Goal: Entertainment & Leisure: Consume media (video, audio)

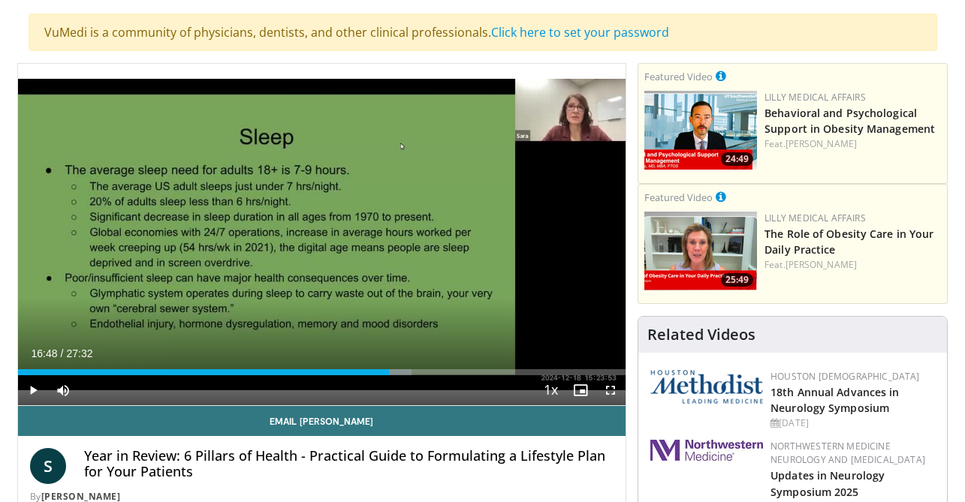
click at [324, 234] on div "40 seconds Tap to unmute" at bounding box center [322, 235] width 608 height 342
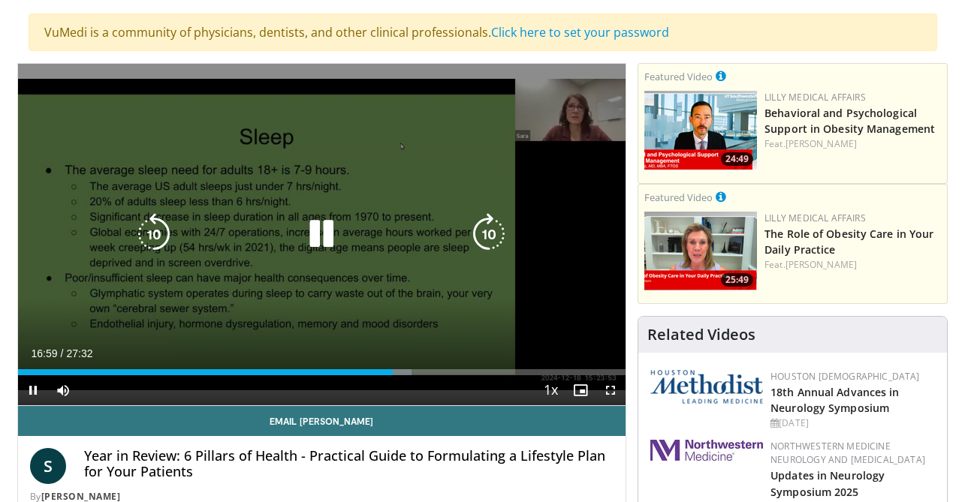
click at [356, 165] on div "40 seconds Tap to unmute" at bounding box center [322, 235] width 608 height 342
click at [345, 239] on div "Video Player" at bounding box center [321, 234] width 365 height 30
click at [313, 238] on icon "Video Player" at bounding box center [321, 234] width 42 height 42
click at [275, 227] on div "Video Player" at bounding box center [321, 234] width 365 height 30
click at [330, 231] on icon "Video Player" at bounding box center [321, 234] width 42 height 42
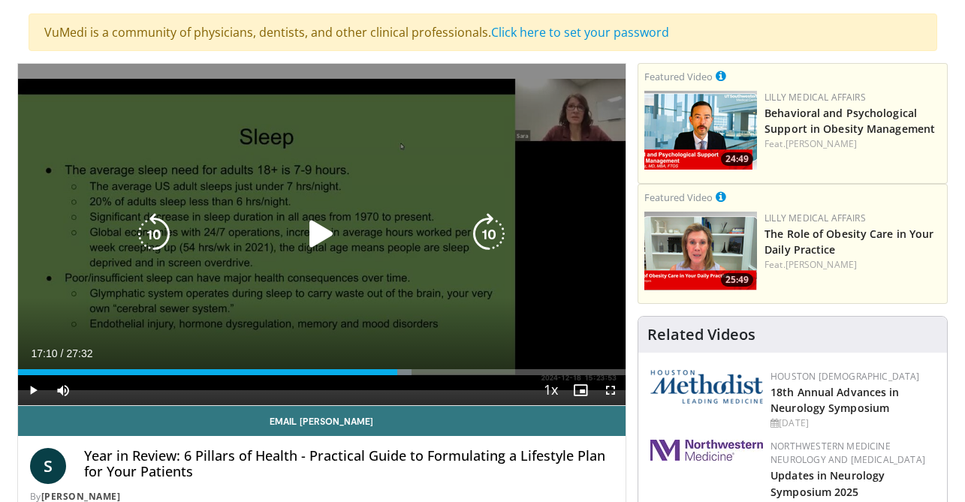
click at [152, 236] on icon "Video Player" at bounding box center [154, 234] width 42 height 42
click at [330, 235] on icon "Video Player" at bounding box center [321, 234] width 42 height 42
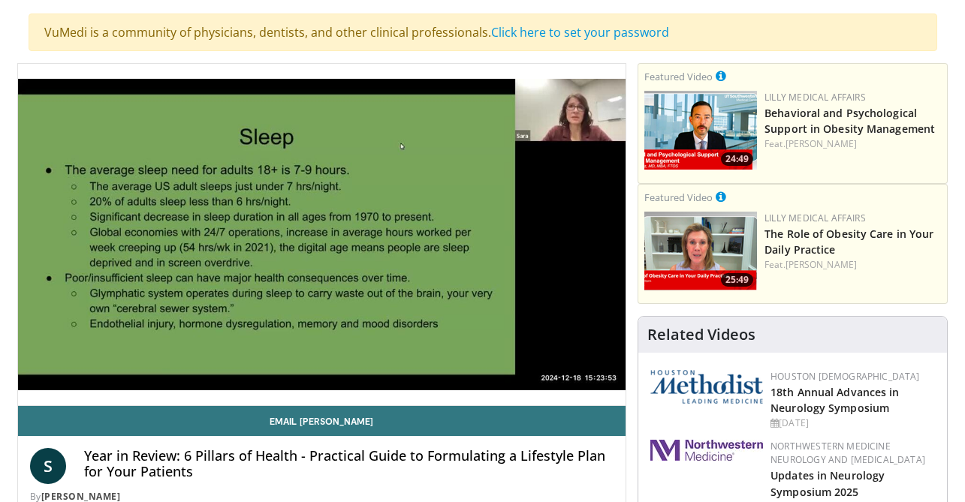
click at [330, 235] on div "10 seconds Tap to unmute" at bounding box center [322, 235] width 608 height 342
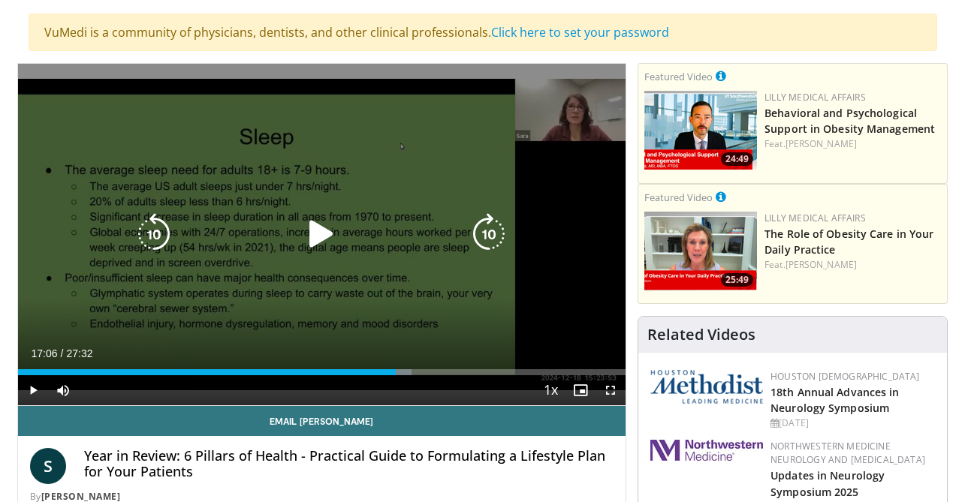
click at [325, 237] on icon "Video Player" at bounding box center [321, 234] width 42 height 42
click at [314, 214] on icon "Video Player" at bounding box center [321, 234] width 42 height 42
click at [324, 233] on icon "Video Player" at bounding box center [321, 234] width 42 height 42
click at [322, 234] on icon "Video Player" at bounding box center [321, 234] width 42 height 42
click at [158, 238] on icon "Video Player" at bounding box center [154, 234] width 42 height 42
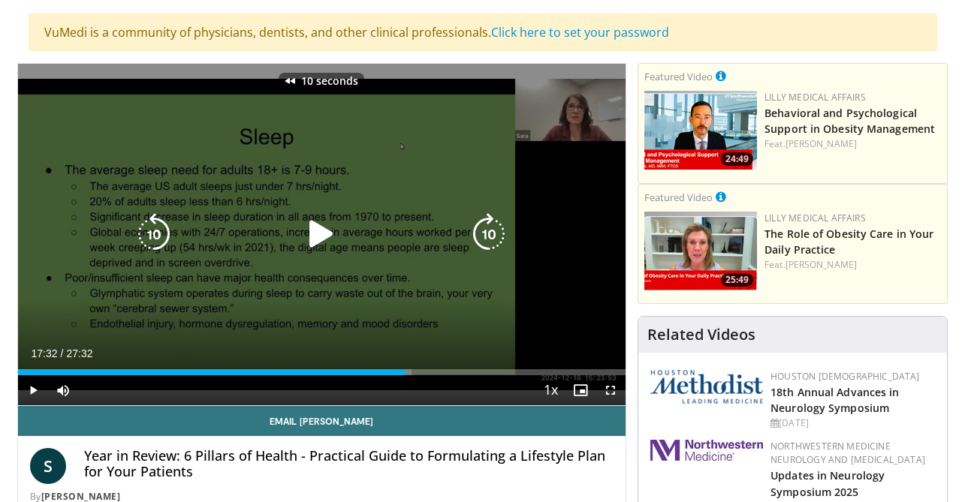
click at [317, 239] on icon "Video Player" at bounding box center [321, 234] width 42 height 42
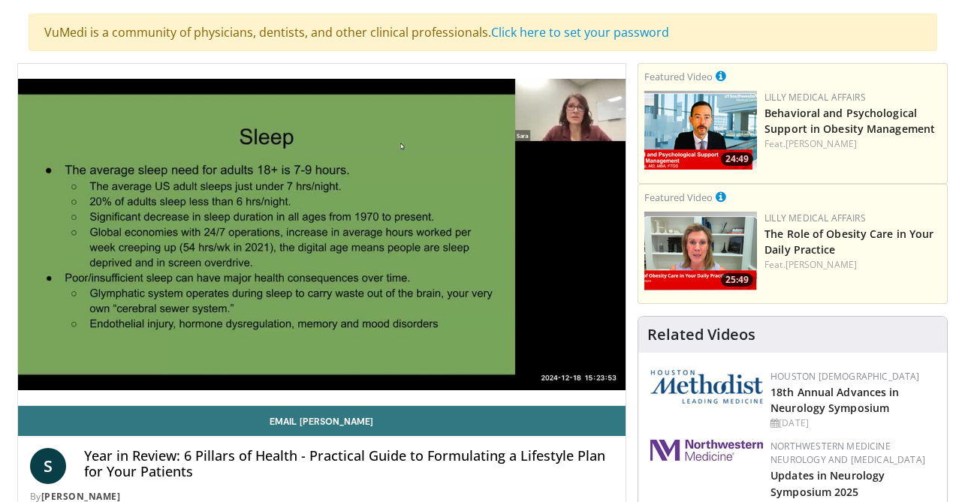
click at [317, 239] on div "10 seconds Tap to unmute" at bounding box center [322, 235] width 608 height 342
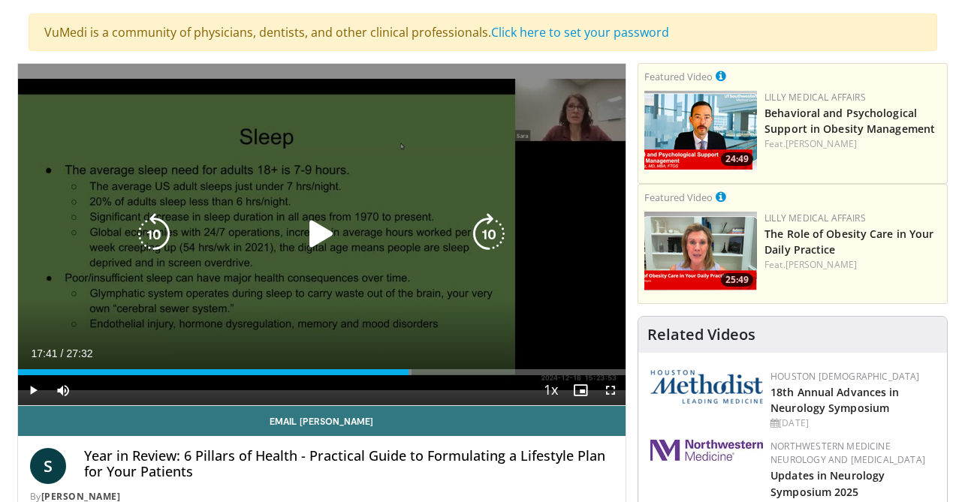
click at [321, 243] on icon "Video Player" at bounding box center [321, 234] width 42 height 42
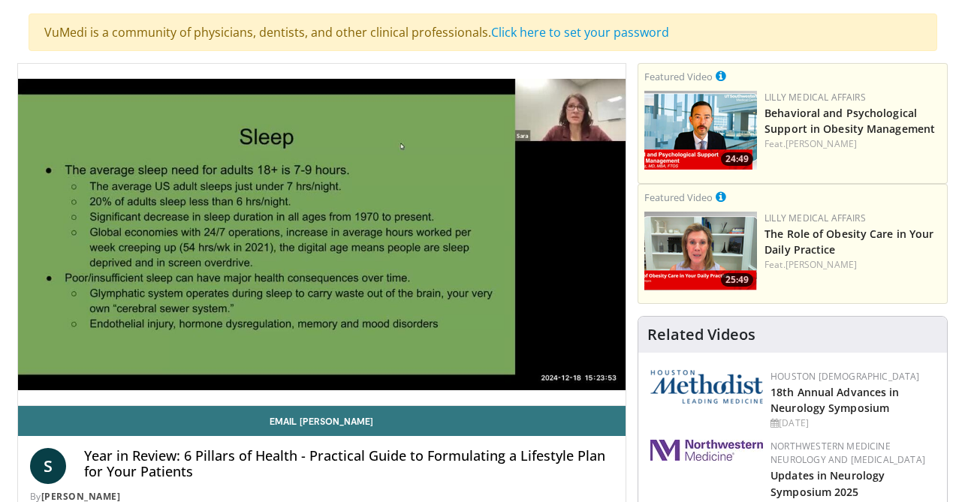
click at [321, 243] on div "10 seconds Tap to unmute" at bounding box center [322, 235] width 608 height 342
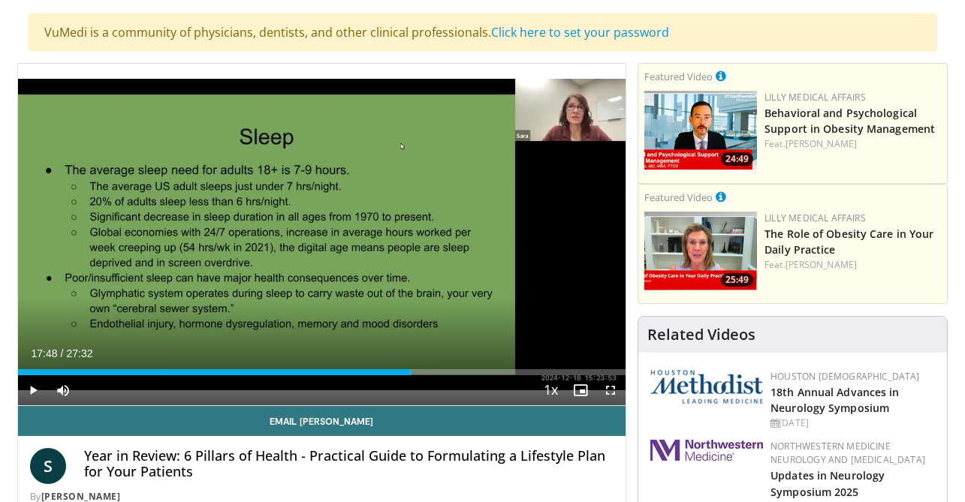
click at [321, 243] on div "10 seconds Tap to unmute" at bounding box center [322, 235] width 608 height 342
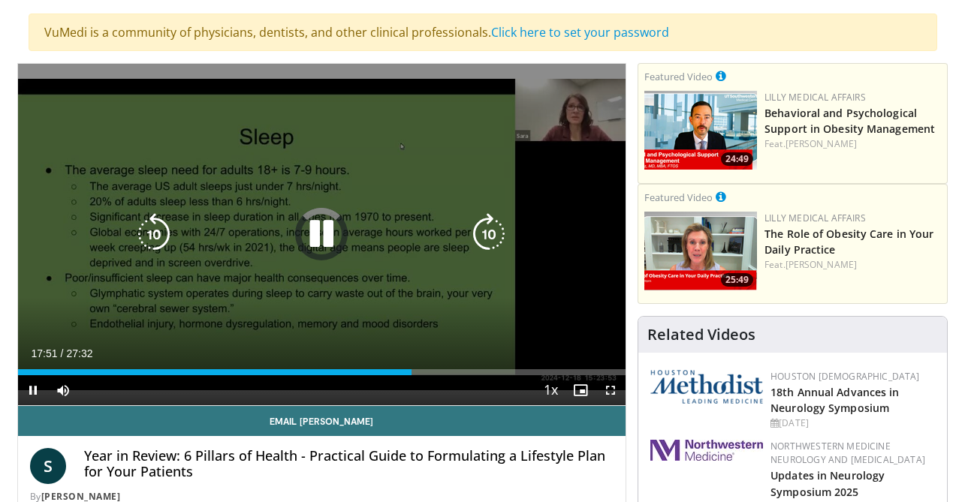
click at [319, 244] on icon "Video Player" at bounding box center [321, 234] width 42 height 42
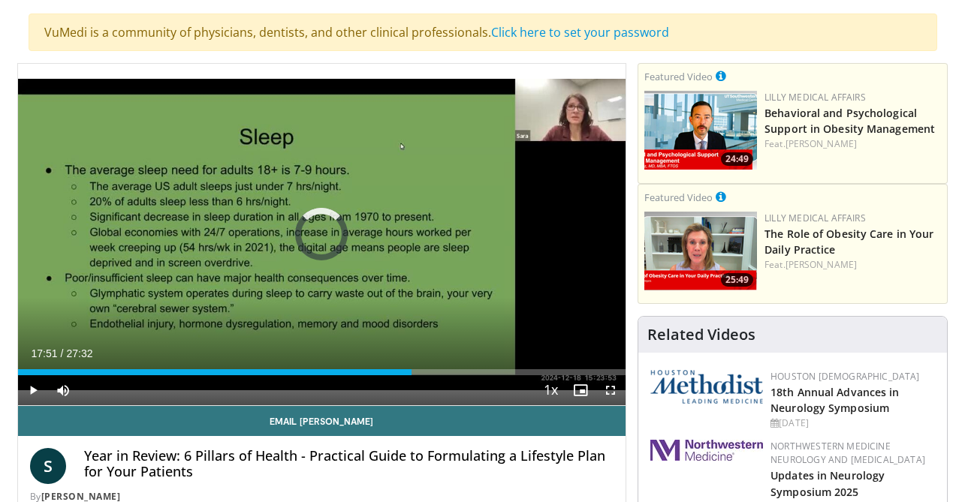
click at [319, 244] on div "10 seconds Tap to unmute" at bounding box center [322, 235] width 608 height 342
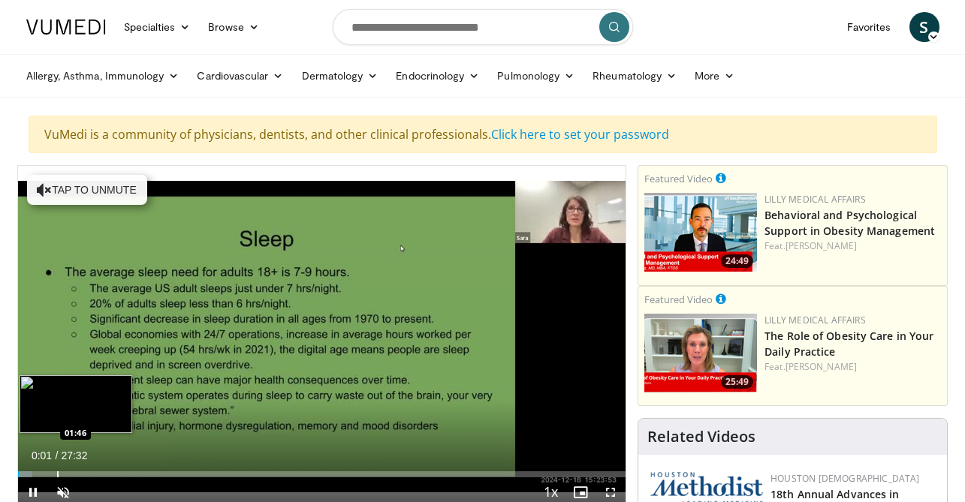
scroll to position [1, 0]
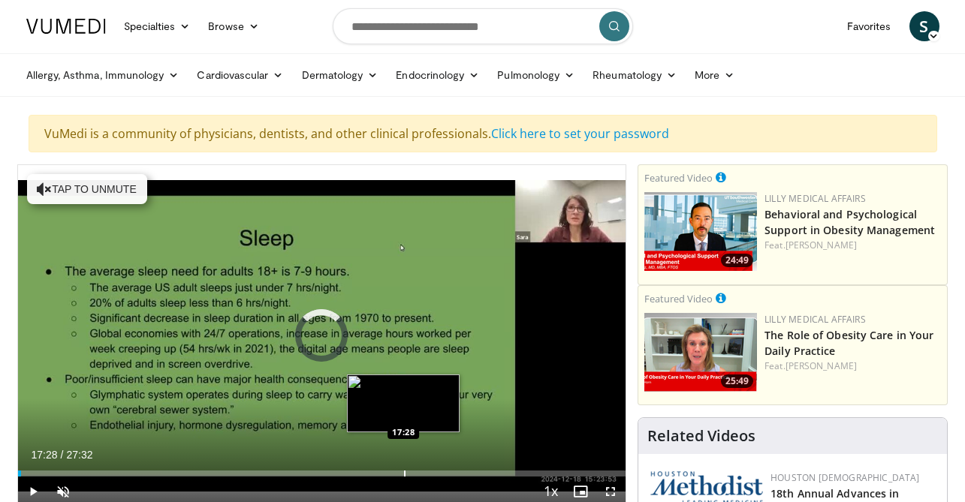
click at [404, 472] on div "Progress Bar" at bounding box center [405, 474] width 2 height 6
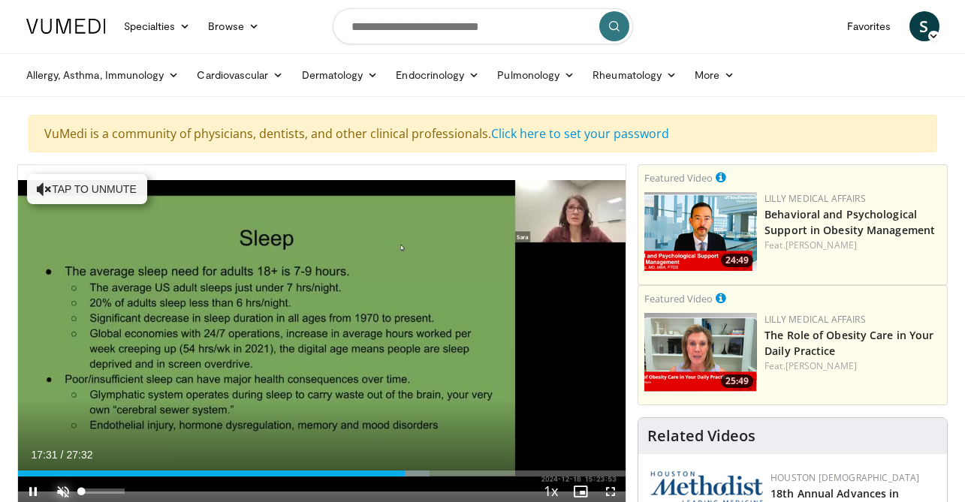
click at [65, 493] on span "Video Player" at bounding box center [63, 492] width 30 height 30
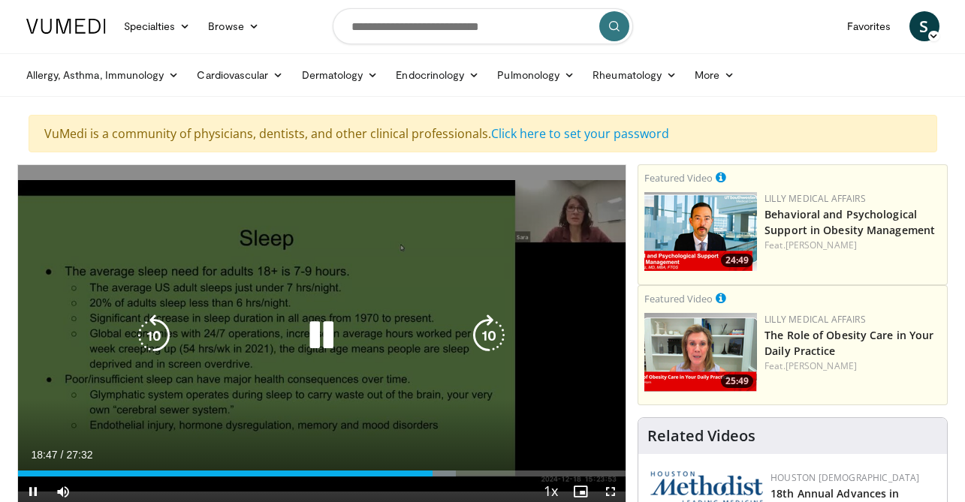
click at [326, 345] on icon "Video Player" at bounding box center [321, 336] width 42 height 42
click at [321, 334] on icon "Video Player" at bounding box center [321, 336] width 42 height 42
click at [318, 329] on icon "Video Player" at bounding box center [321, 336] width 42 height 42
click at [316, 336] on icon "Video Player" at bounding box center [321, 336] width 42 height 42
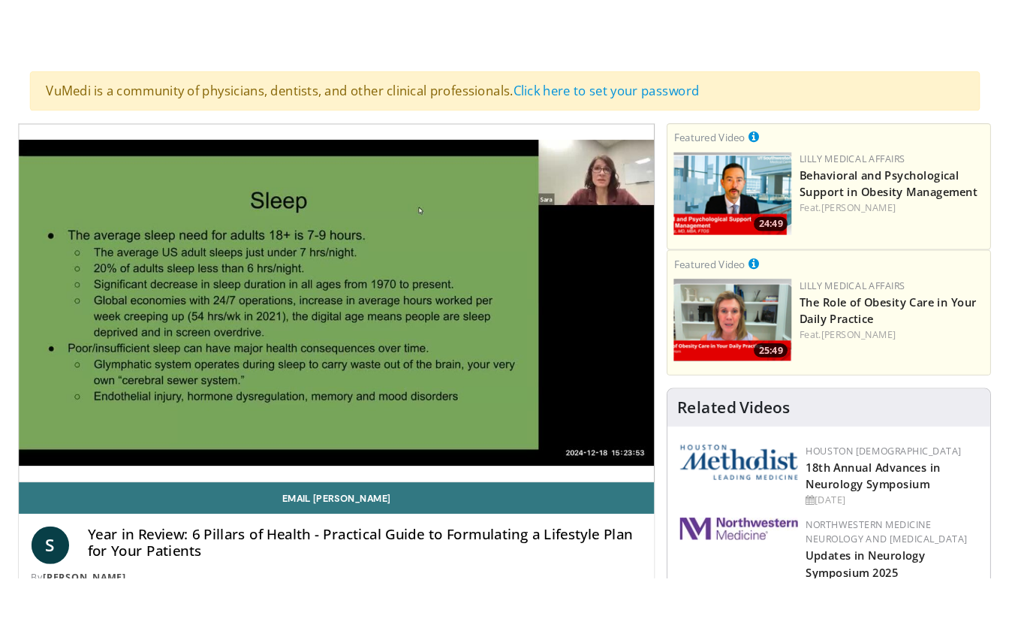
scroll to position [98, 0]
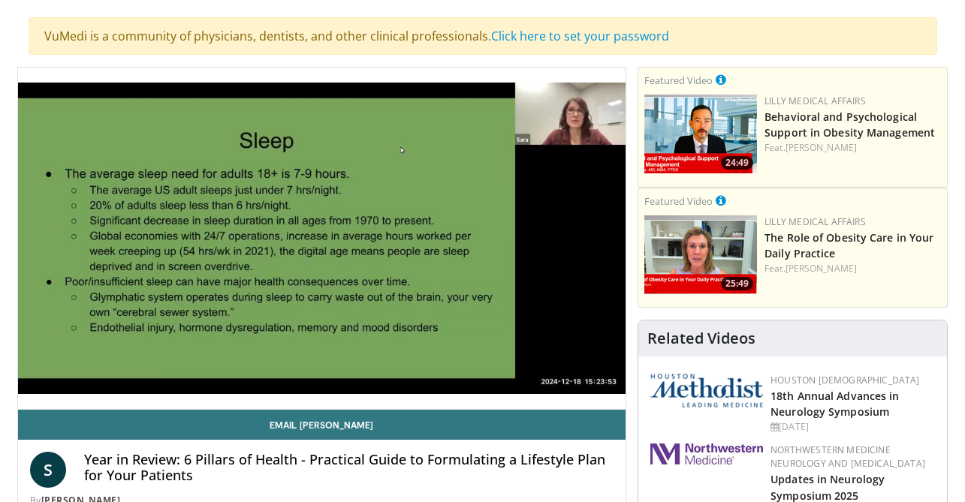
click at [325, 242] on div "10 seconds Tap to unmute" at bounding box center [322, 239] width 608 height 342
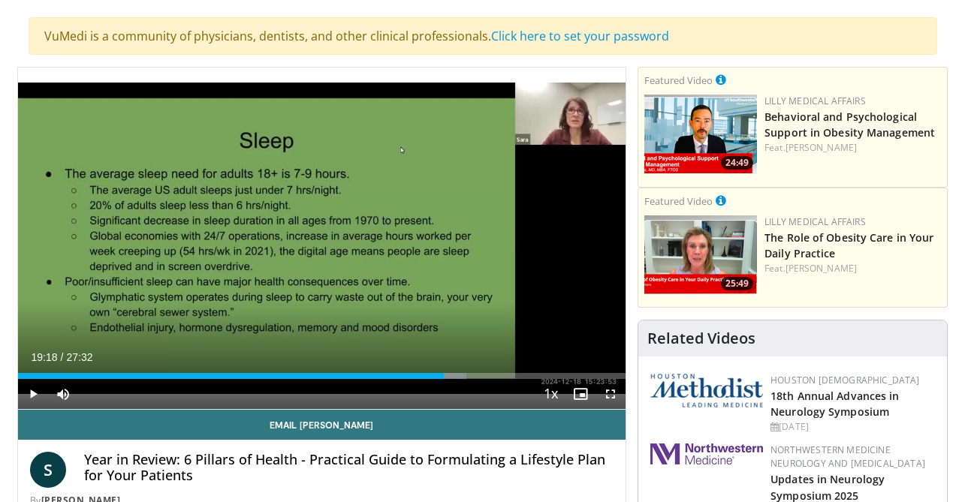
click at [325, 242] on div "10 seconds Tap to unmute" at bounding box center [322, 239] width 608 height 342
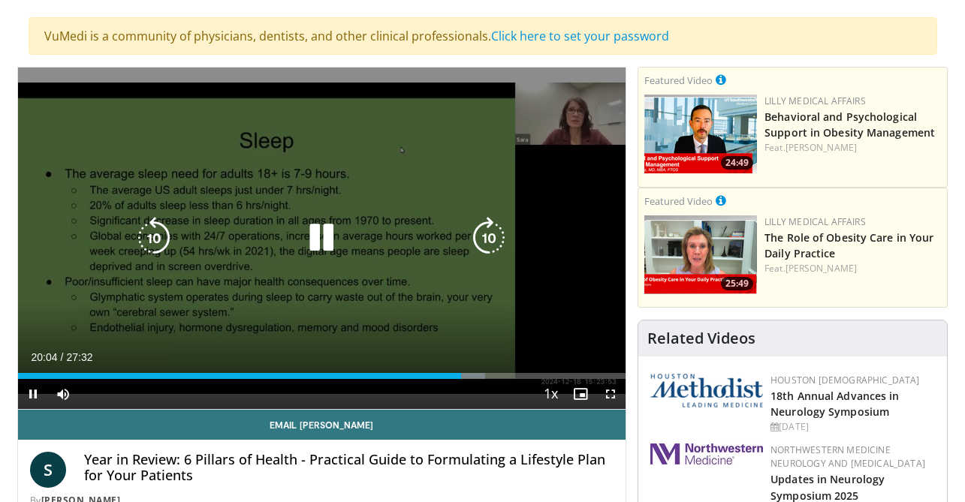
click at [322, 234] on icon "Video Player" at bounding box center [321, 238] width 42 height 42
click at [156, 234] on icon "Video Player" at bounding box center [154, 238] width 42 height 42
click at [334, 238] on icon "Video Player" at bounding box center [321, 238] width 42 height 42
click at [323, 242] on icon "Video Player" at bounding box center [321, 238] width 42 height 42
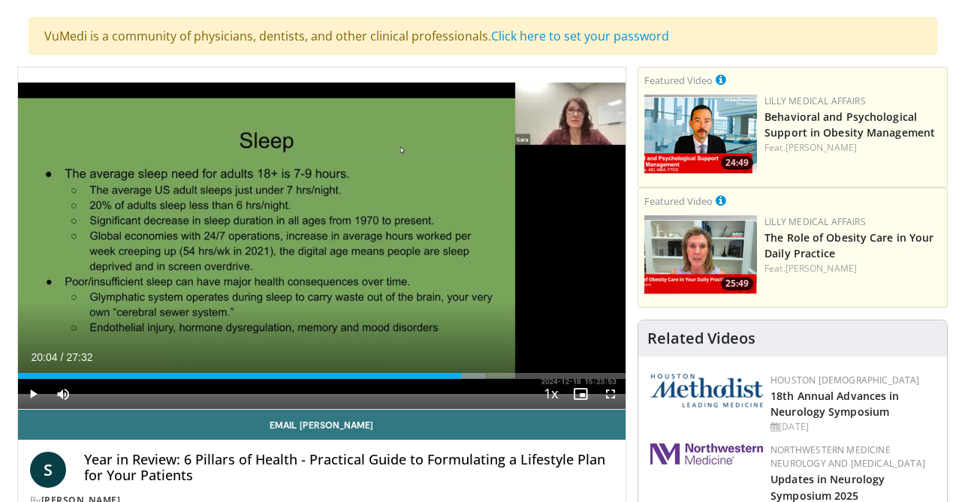
click at [323, 242] on div "10 seconds Tap to unmute" at bounding box center [322, 239] width 608 height 342
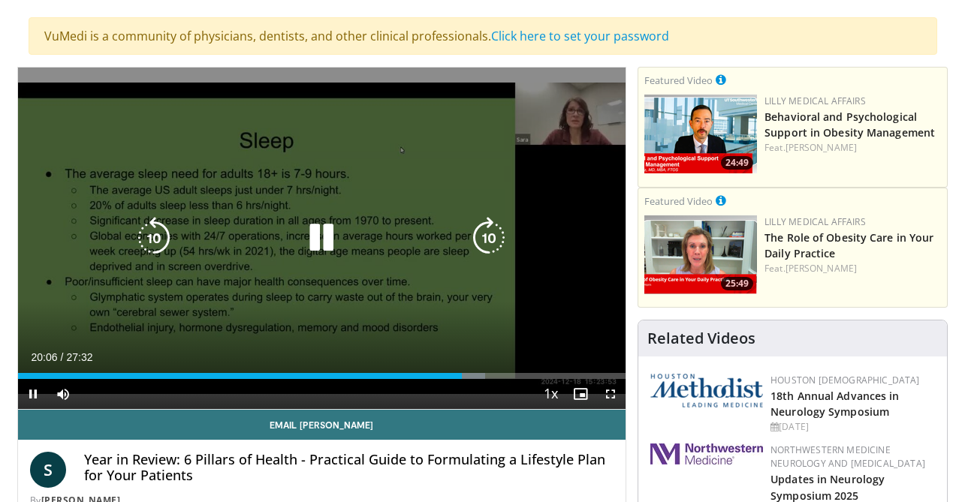
click at [158, 238] on icon "Video Player" at bounding box center [154, 238] width 42 height 42
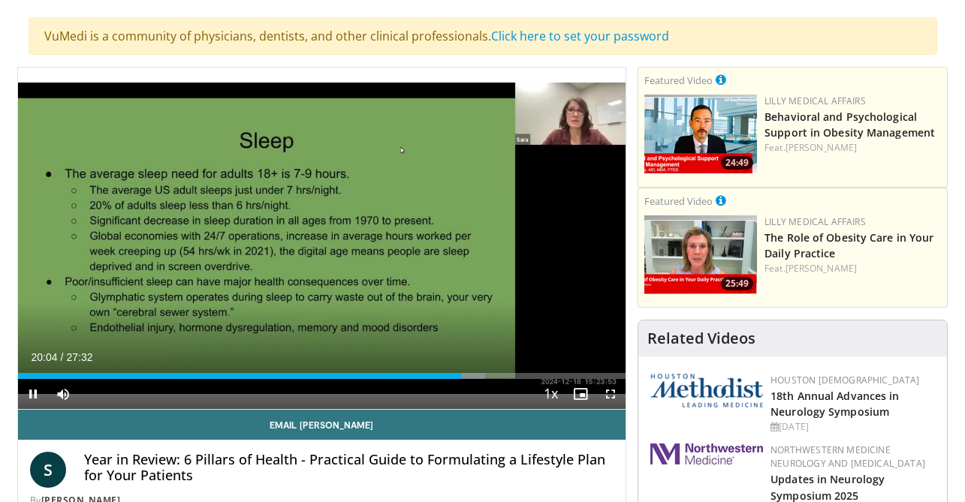
click at [158, 238] on div "10 seconds Tap to unmute" at bounding box center [322, 239] width 608 height 342
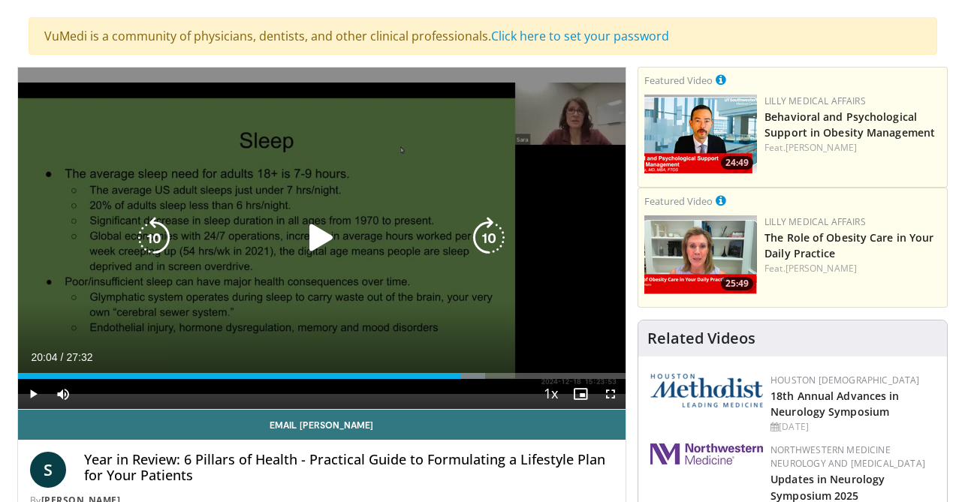
click at [323, 238] on icon "Video Player" at bounding box center [321, 238] width 42 height 42
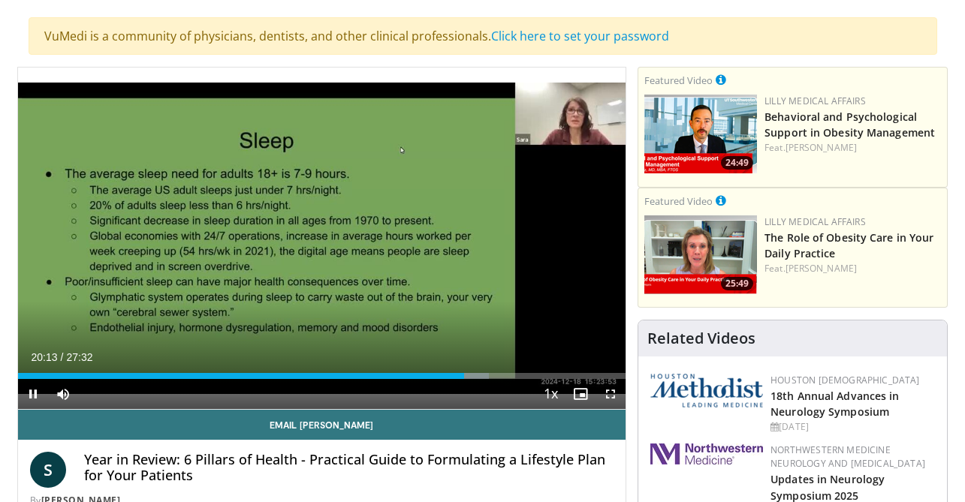
click at [323, 238] on div "10 seconds Tap to unmute" at bounding box center [322, 239] width 608 height 342
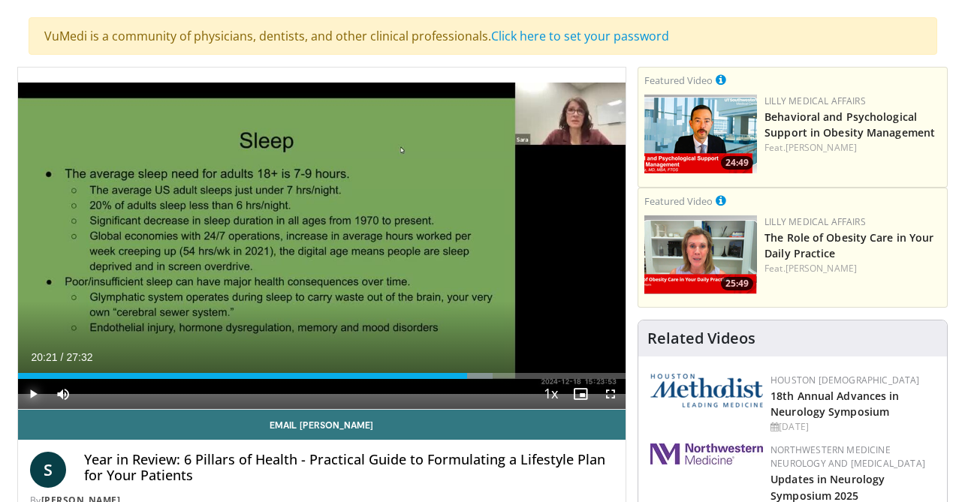
click at [37, 393] on span "Video Player" at bounding box center [33, 394] width 30 height 30
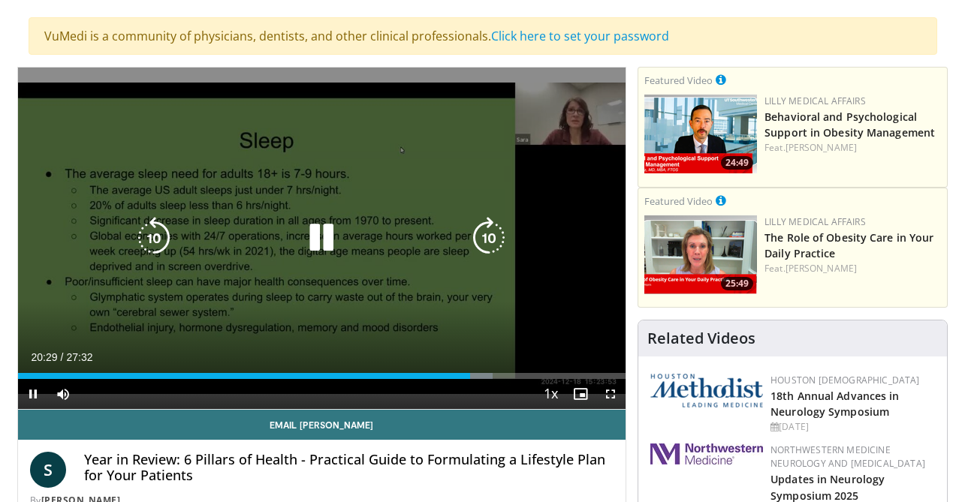
click at [326, 232] on icon "Video Player" at bounding box center [321, 238] width 42 height 42
click at [164, 247] on icon "Video Player" at bounding box center [154, 238] width 42 height 42
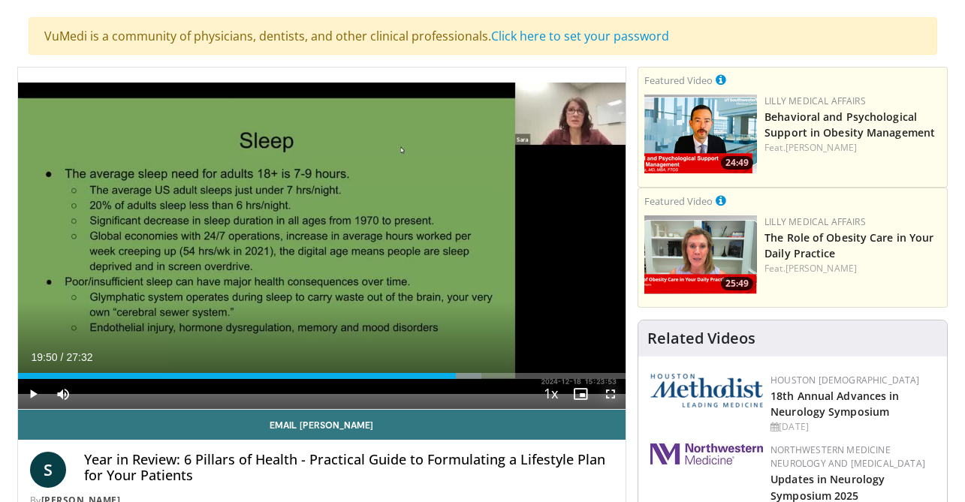
click at [616, 393] on span "Video Player" at bounding box center [610, 394] width 30 height 30
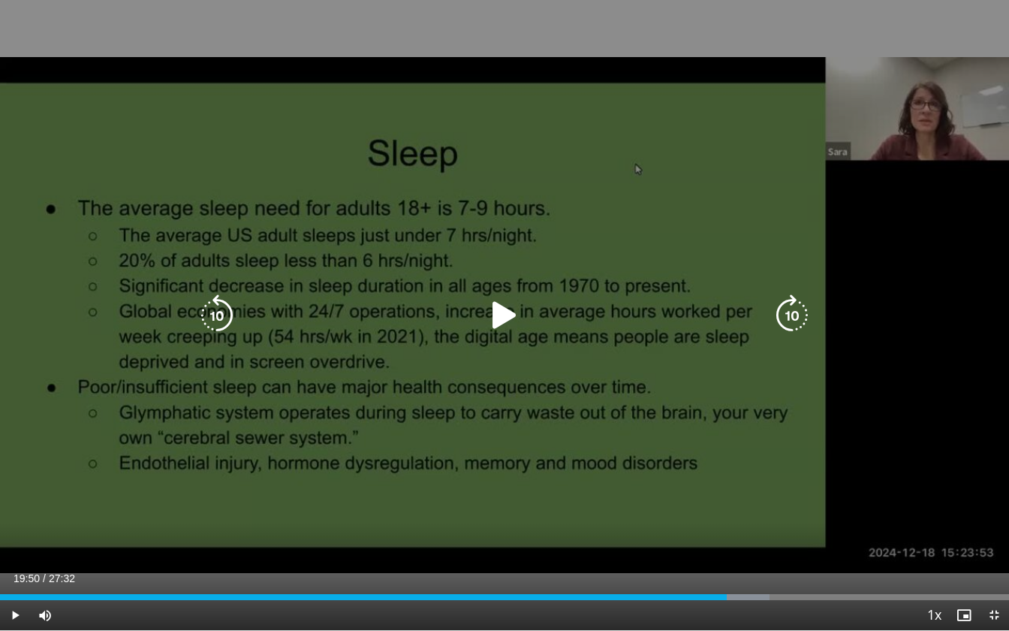
click at [504, 313] on icon "Video Player" at bounding box center [505, 315] width 42 height 42
click at [514, 321] on icon "Video Player" at bounding box center [505, 315] width 42 height 42
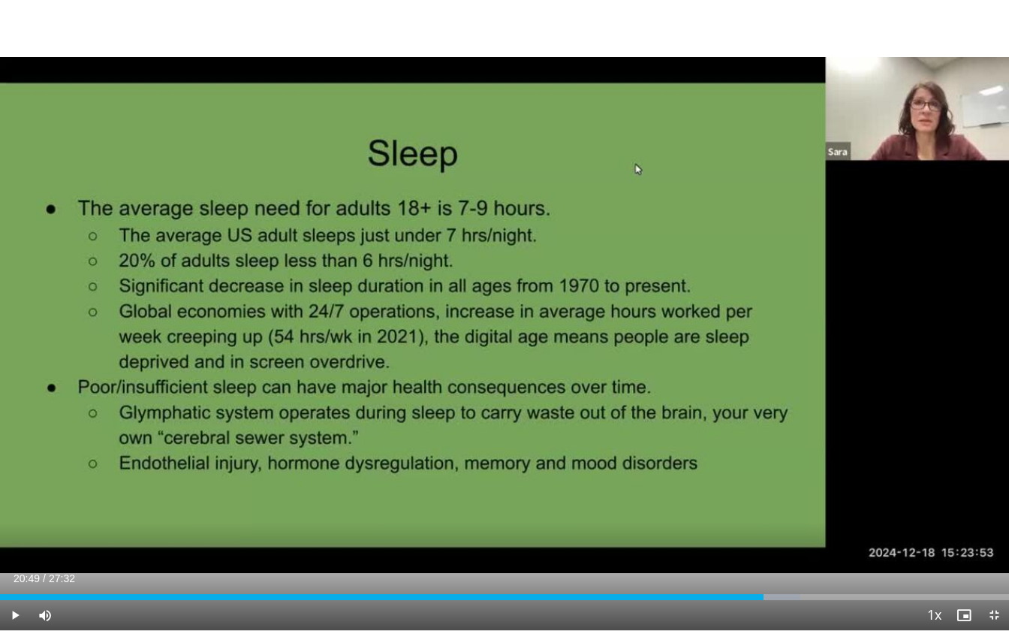
click at [514, 318] on icon "Video Player" at bounding box center [505, 315] width 42 height 42
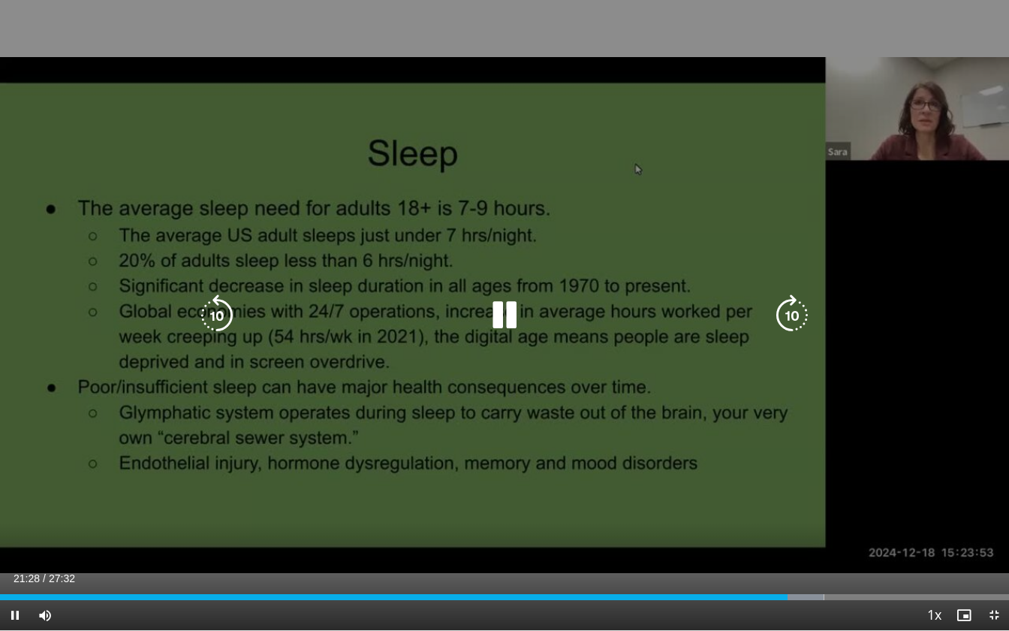
click at [509, 306] on icon "Video Player" at bounding box center [505, 315] width 42 height 42
click at [486, 388] on div "40 seconds Tap to unmute" at bounding box center [504, 315] width 1009 height 630
click at [508, 324] on icon "Video Player" at bounding box center [505, 315] width 42 height 42
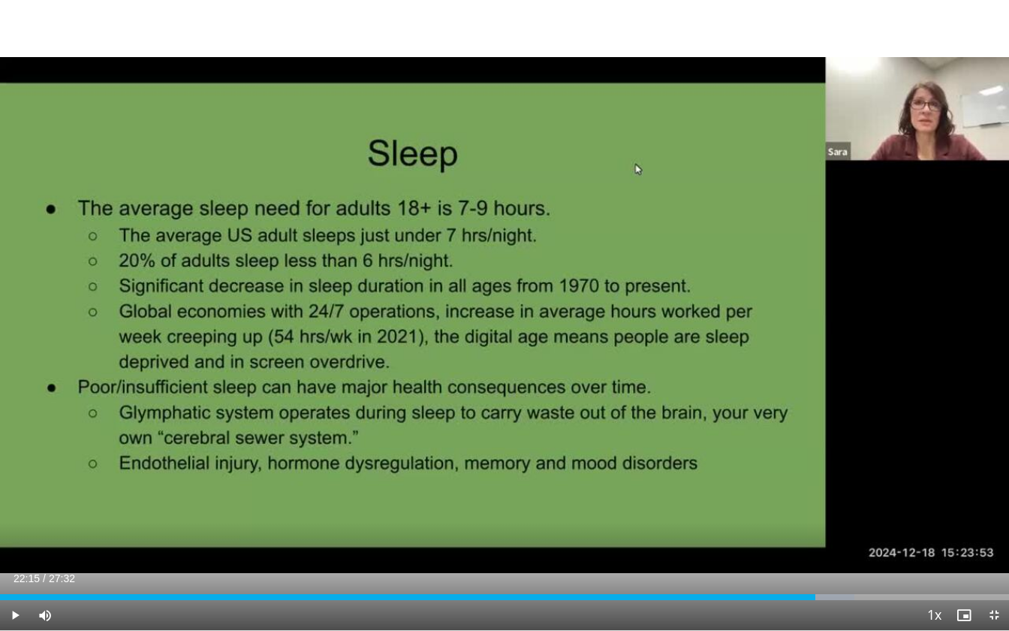
click at [508, 324] on div "40 seconds Tap to unmute" at bounding box center [504, 315] width 1009 height 630
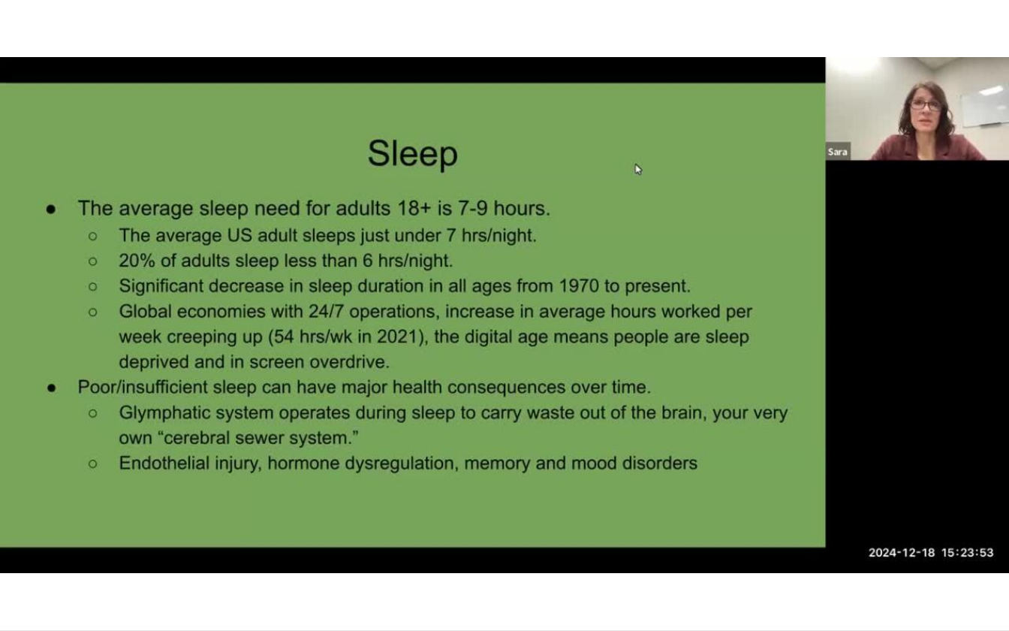
click at [508, 324] on div "40 seconds Tap to unmute" at bounding box center [504, 315] width 1009 height 630
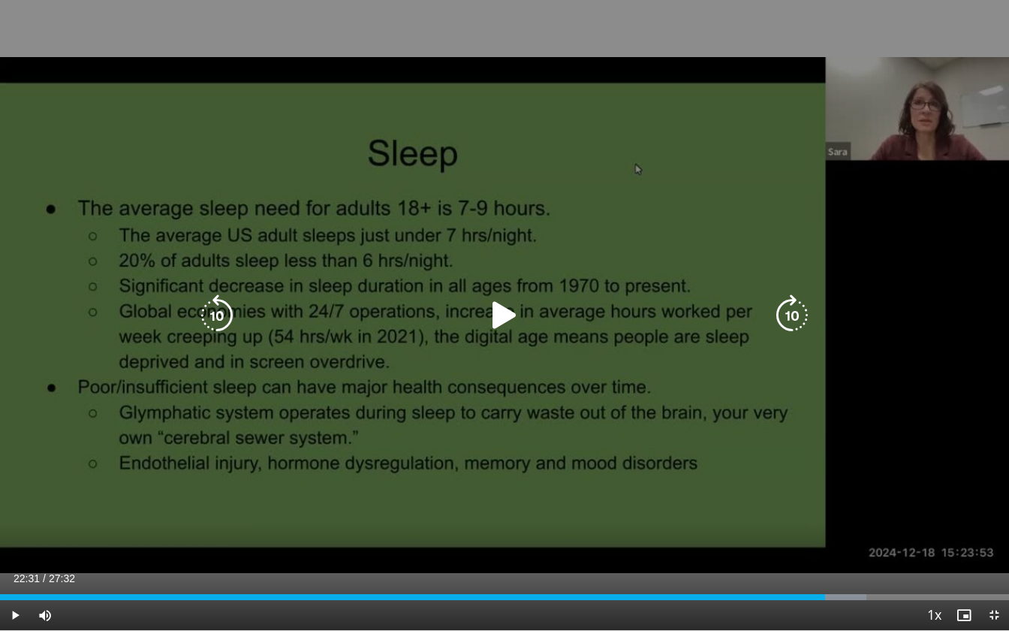
click at [501, 318] on icon "Video Player" at bounding box center [505, 315] width 42 height 42
click at [499, 315] on icon "Video Player" at bounding box center [505, 315] width 42 height 42
click at [510, 318] on icon "Video Player" at bounding box center [505, 315] width 42 height 42
click at [514, 313] on icon "Video Player" at bounding box center [505, 315] width 42 height 42
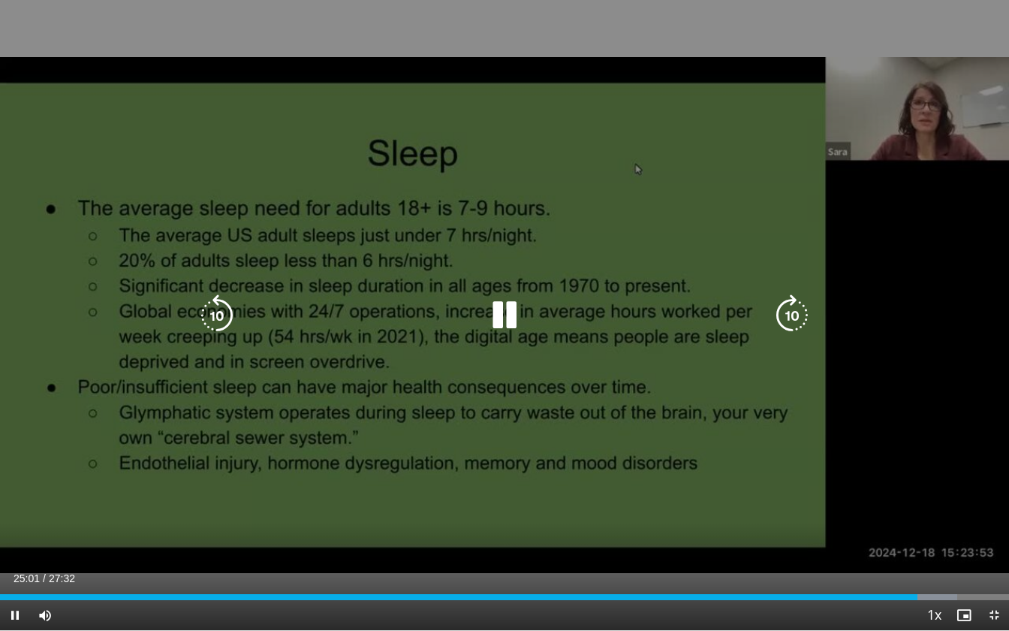
click at [224, 313] on icon "Video Player" at bounding box center [217, 315] width 42 height 42
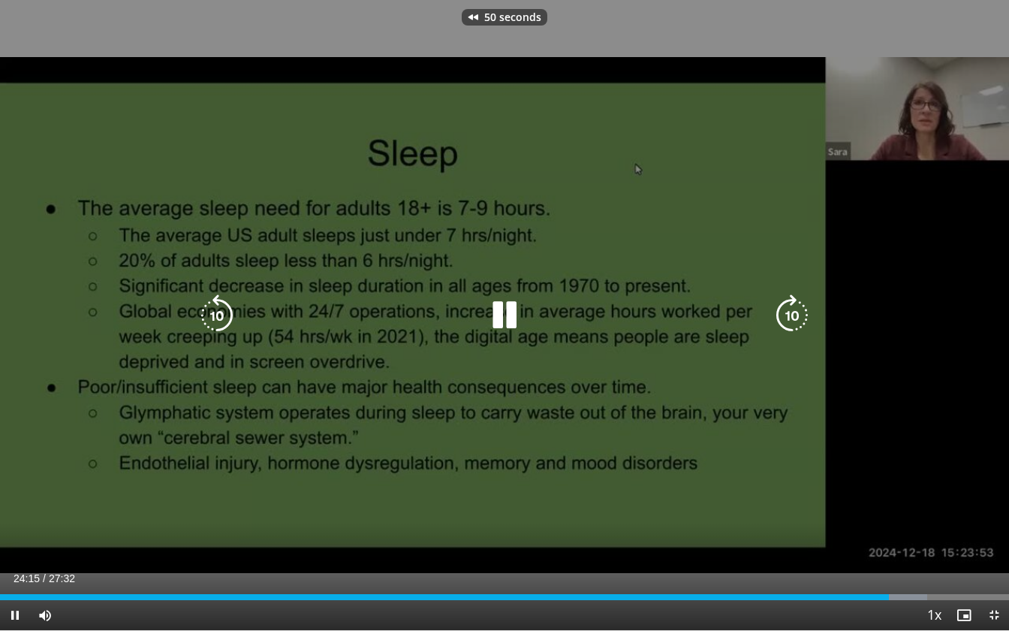
click at [224, 313] on icon "Video Player" at bounding box center [217, 315] width 42 height 42
click at [218, 318] on icon "Video Player" at bounding box center [217, 315] width 42 height 42
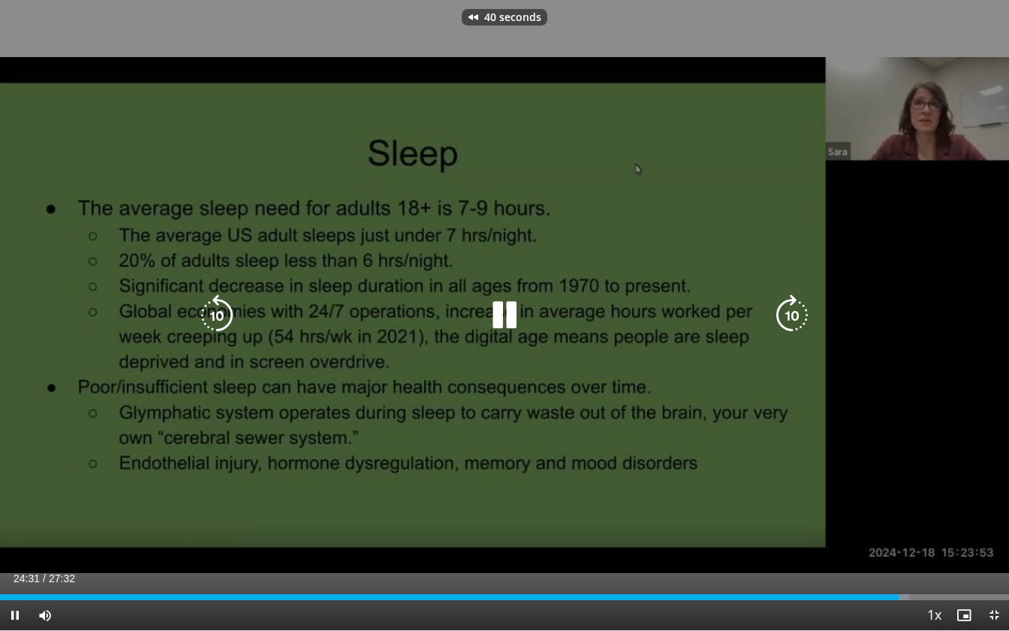
click at [218, 318] on icon "Video Player" at bounding box center [217, 315] width 42 height 42
